Goal: Transaction & Acquisition: Purchase product/service

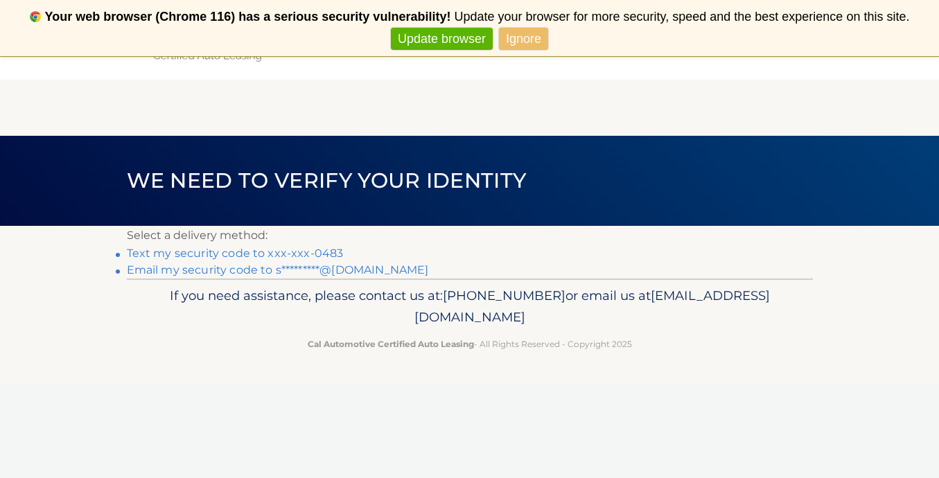
click at [315, 253] on link "Text my security code to xxx-xxx-0483" at bounding box center [235, 253] width 217 height 13
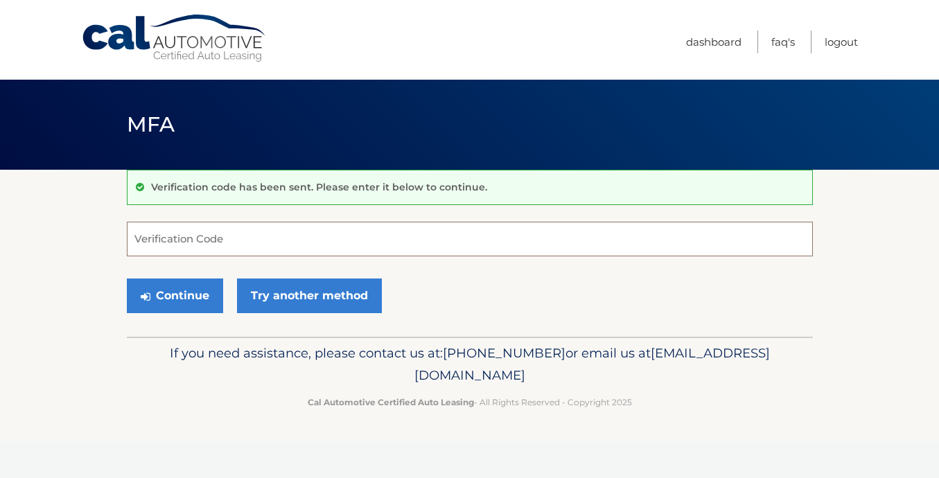
click at [315, 251] on input "Verification Code" at bounding box center [470, 239] width 686 height 35
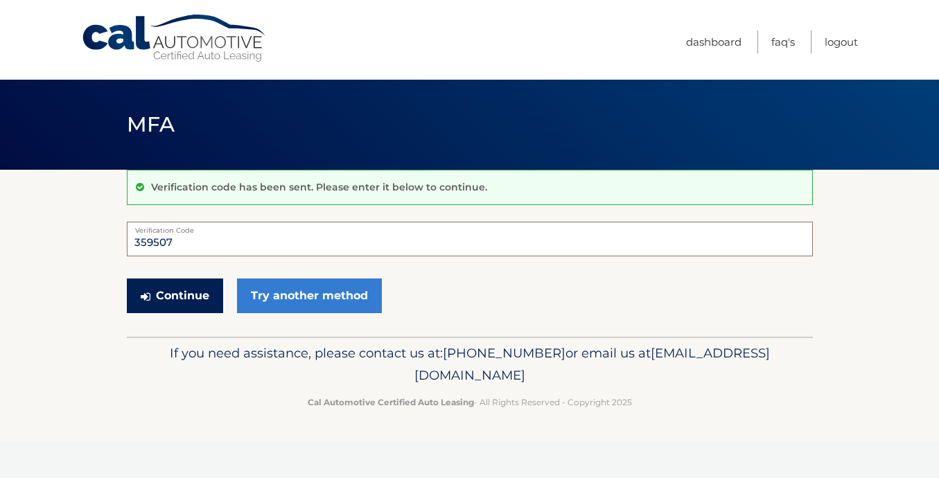
type input "359507"
click at [199, 297] on button "Continue" at bounding box center [175, 296] width 96 height 35
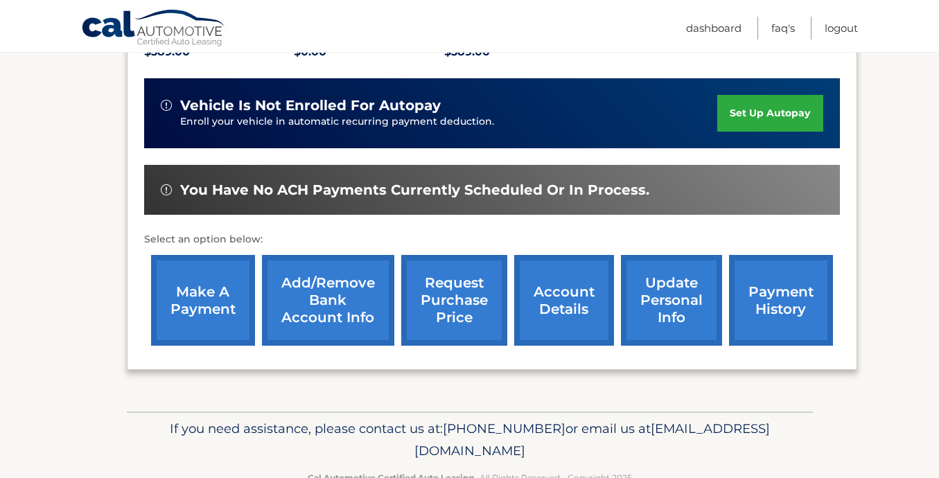
scroll to position [345, 0]
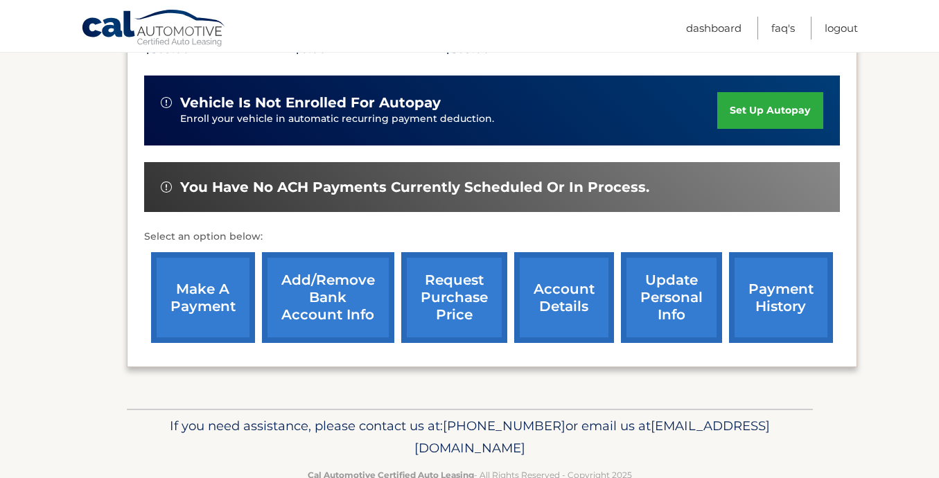
click at [207, 289] on link "make a payment" at bounding box center [203, 297] width 104 height 91
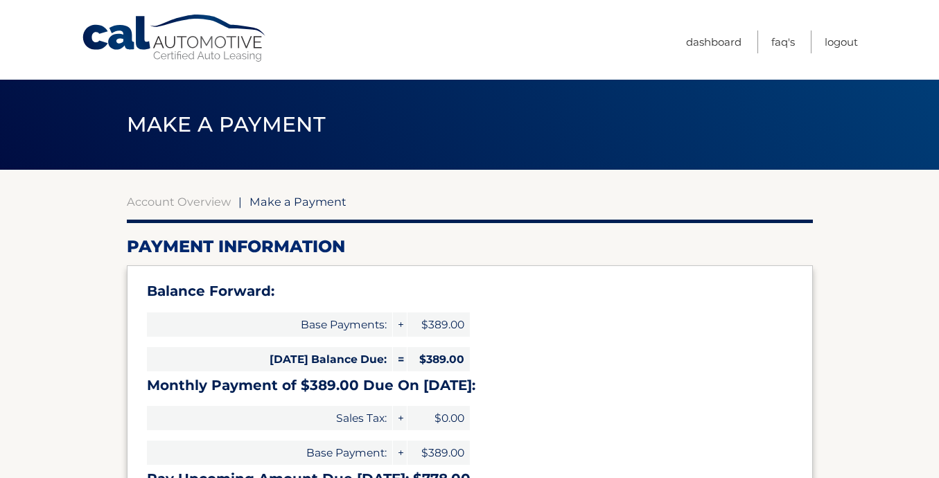
select select "OTY0MWEwYTctYjZhMS00ZGI4LWEzNWYtNTgyOWM5NTM3NjA1"
click at [219, 199] on link "Account Overview" at bounding box center [179, 202] width 104 height 14
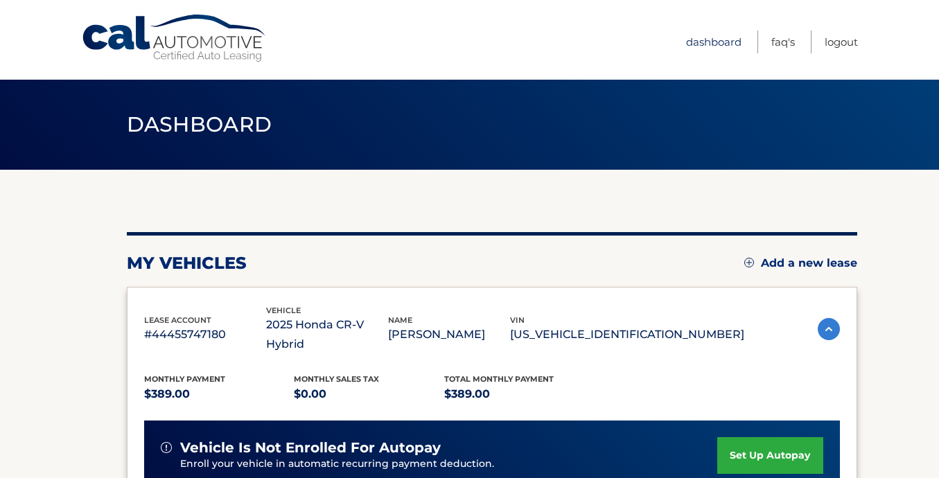
click at [698, 44] on link "Dashboard" at bounding box center [713, 42] width 55 height 23
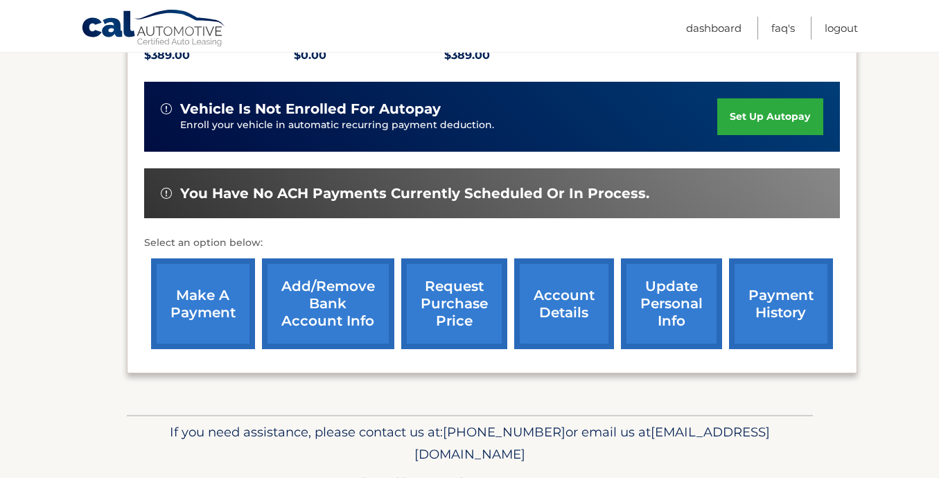
scroll to position [341, 0]
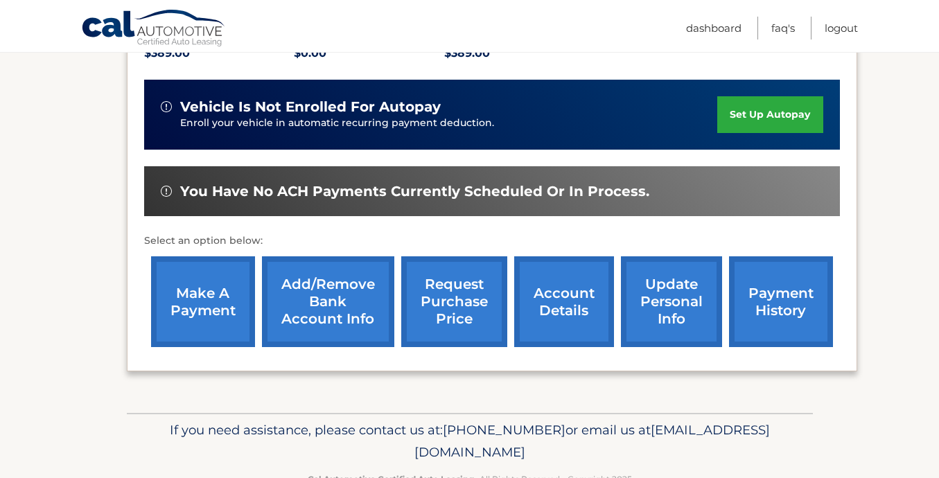
click at [762, 276] on link "payment history" at bounding box center [781, 302] width 104 height 91
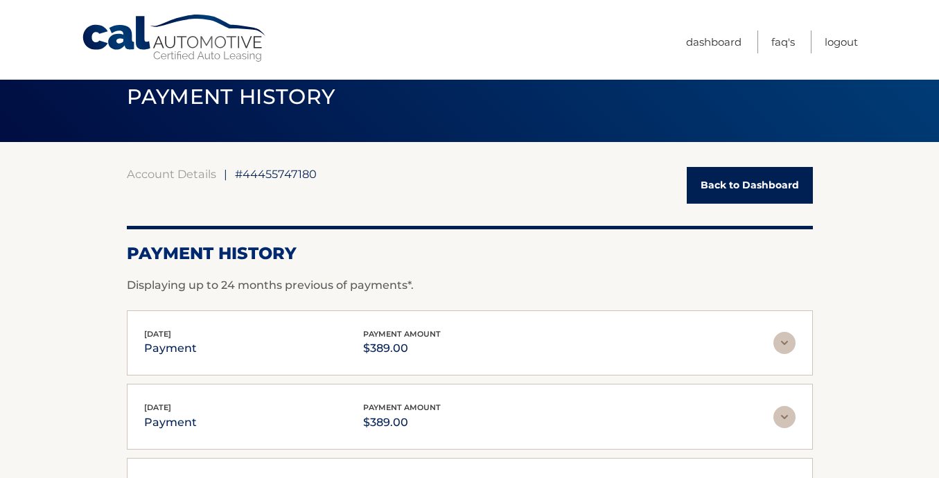
scroll to position [27, 0]
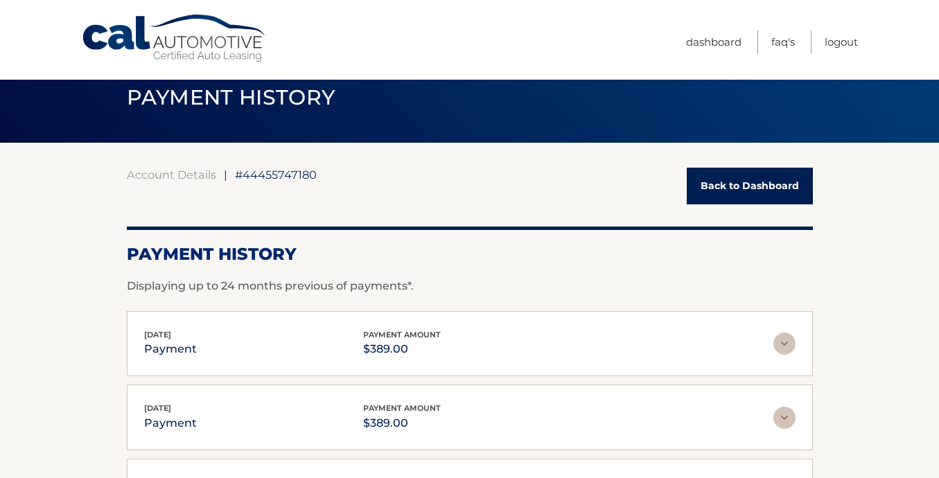
click at [751, 186] on link "Back to Dashboard" at bounding box center [750, 186] width 126 height 37
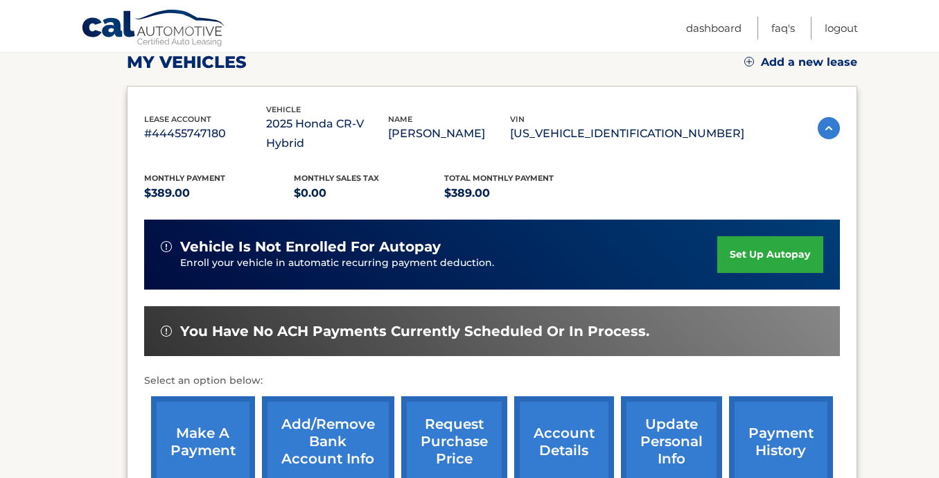
scroll to position [241, 0]
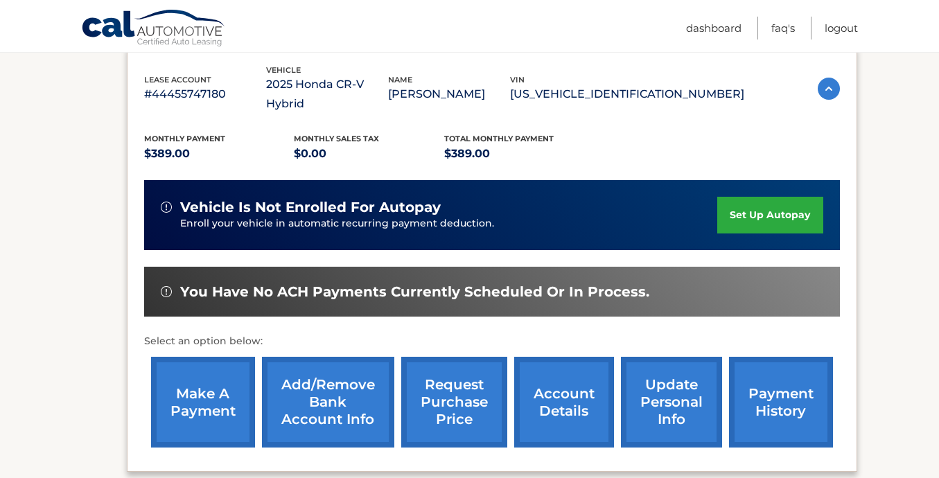
click at [207, 383] on link "make a payment" at bounding box center [203, 402] width 104 height 91
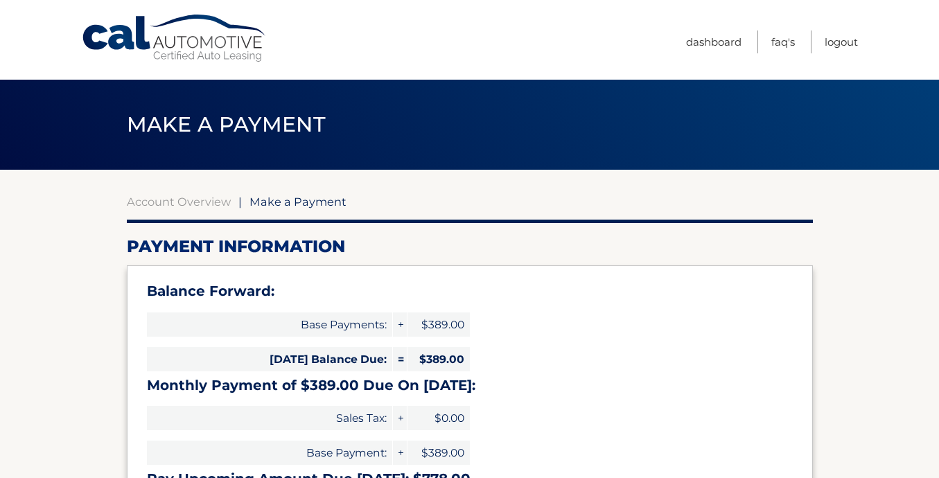
select select "OTY0MWEwYTctYjZhMS00ZGI4LWEzNWYtNTgyOWM5NTM3NjA1"
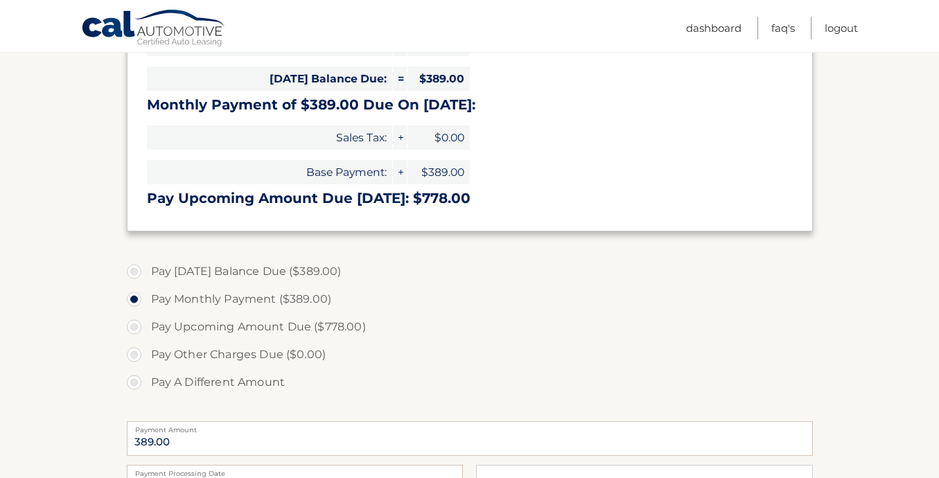
scroll to position [294, 0]
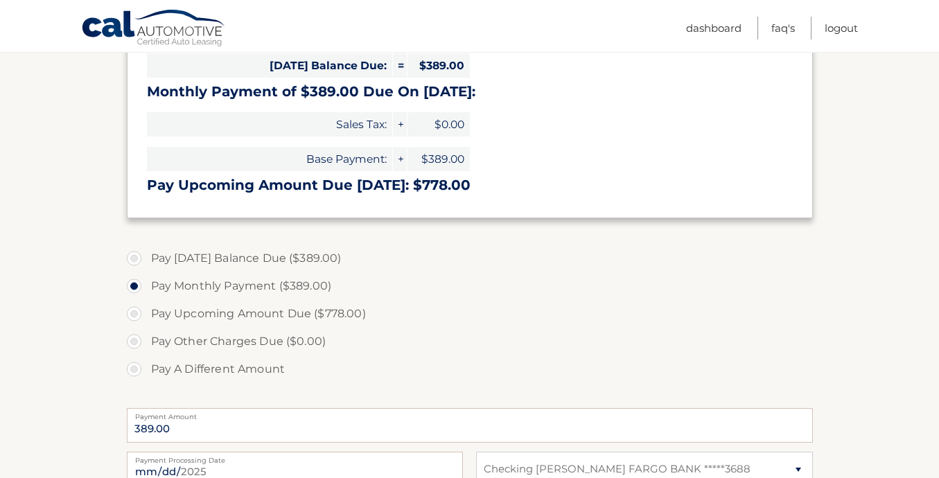
click at [136, 259] on label "Pay [DATE] Balance Due ($389.00)" at bounding box center [470, 259] width 686 height 28
click at [136, 259] on input "Pay [DATE] Balance Due ($389.00)" at bounding box center [139, 256] width 14 height 22
radio input "true"
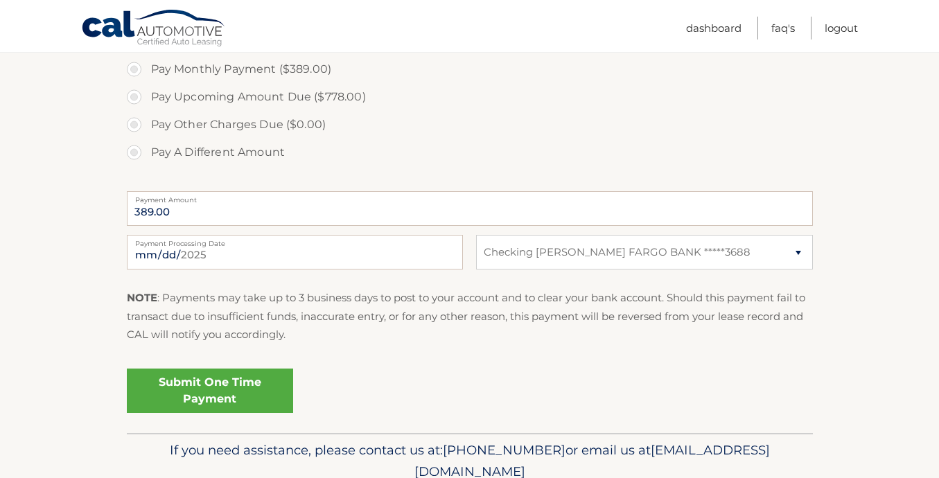
scroll to position [571, 0]
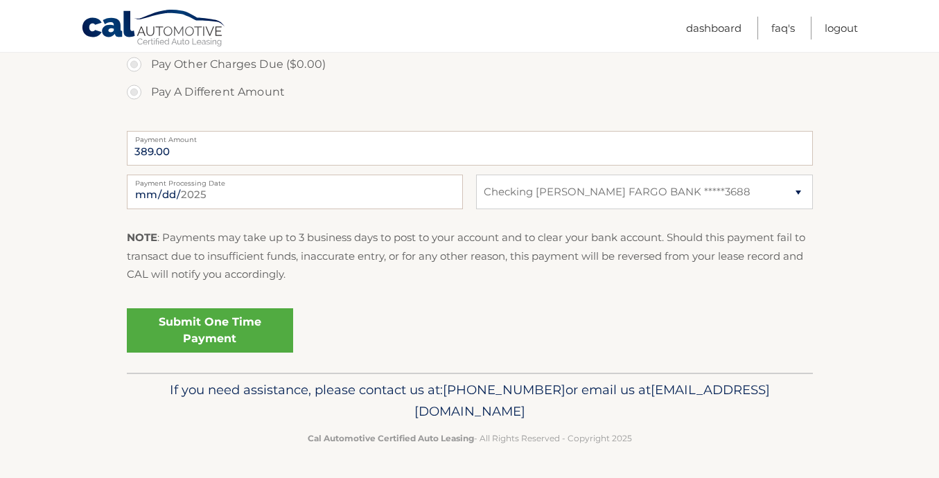
click at [239, 333] on link "Submit One Time Payment" at bounding box center [210, 330] width 166 height 44
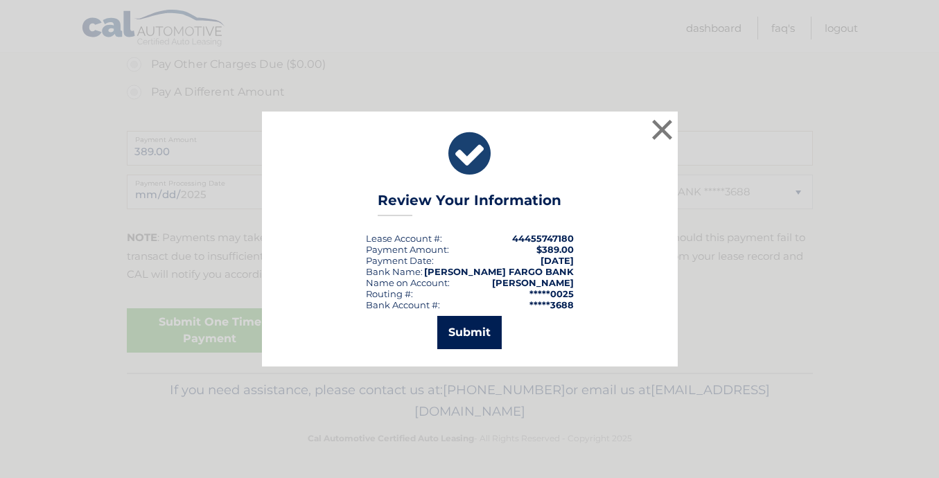
click at [462, 337] on button "Submit" at bounding box center [469, 332] width 64 height 33
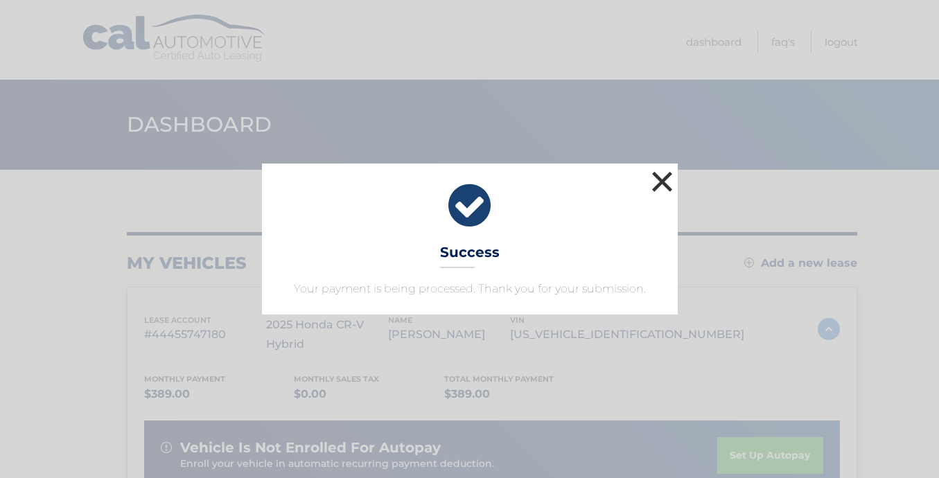
click at [659, 182] on button "×" at bounding box center [663, 182] width 28 height 28
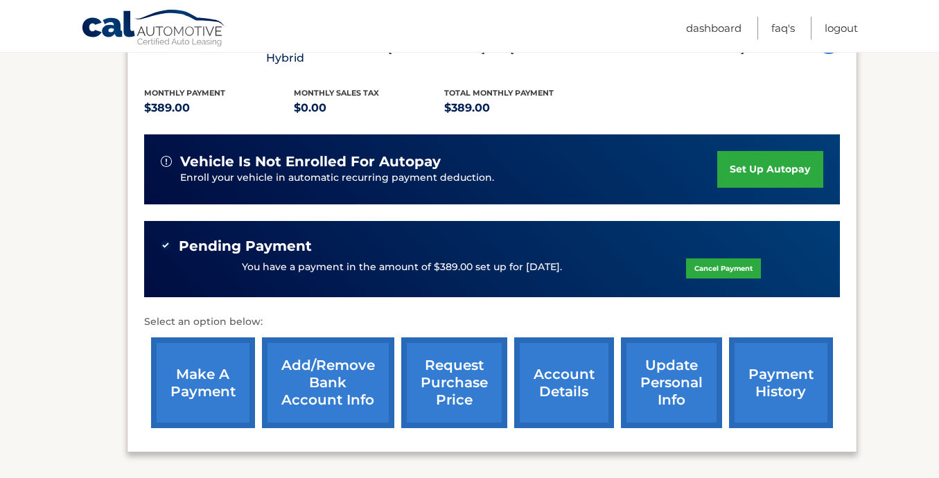
scroll to position [301, 0]
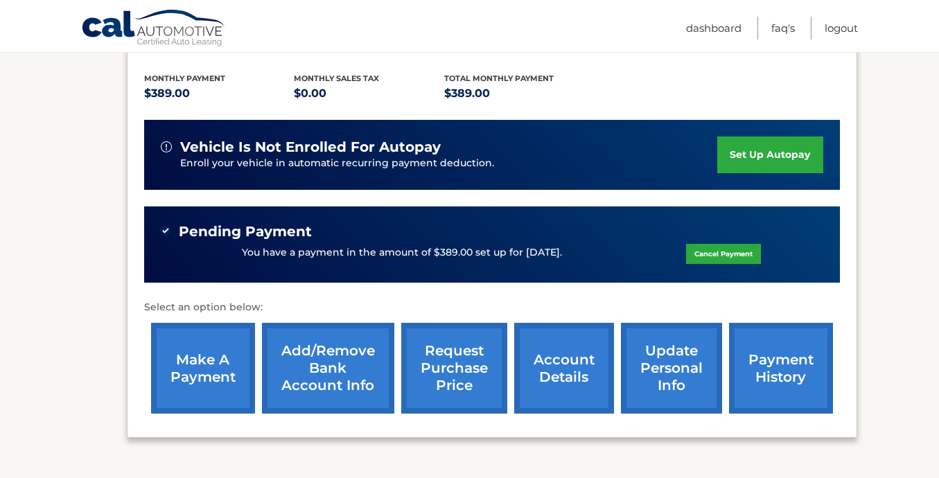
click at [763, 356] on link "payment history" at bounding box center [781, 368] width 104 height 91
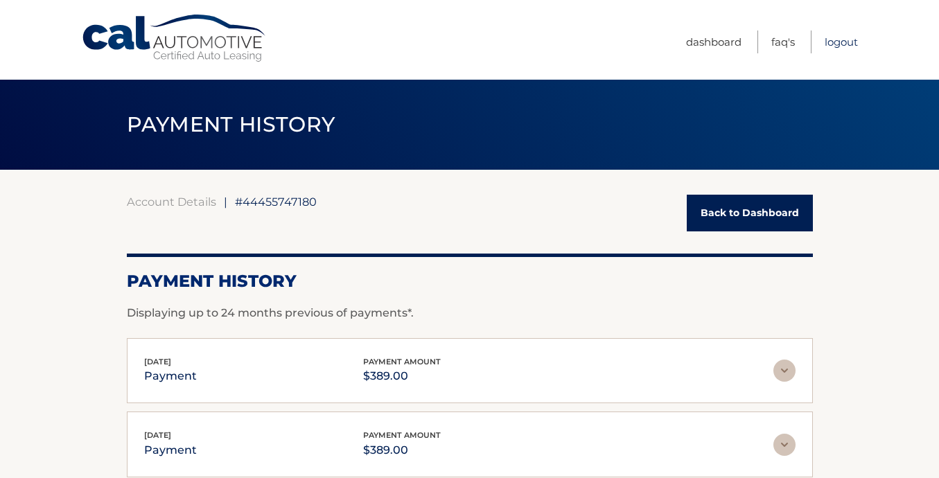
click at [842, 44] on link "Logout" at bounding box center [841, 42] width 33 height 23
